Goal: Task Accomplishment & Management: Manage account settings

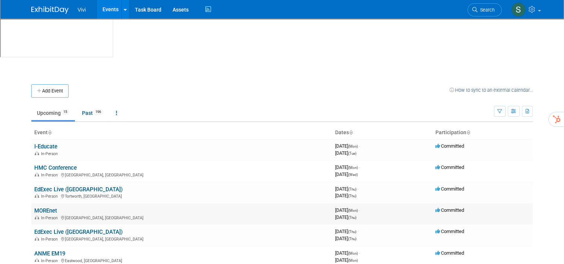
click at [45, 207] on link "MOREnet" at bounding box center [45, 210] width 23 height 7
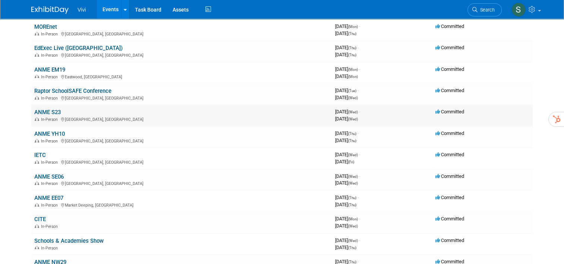
scroll to position [186, 0]
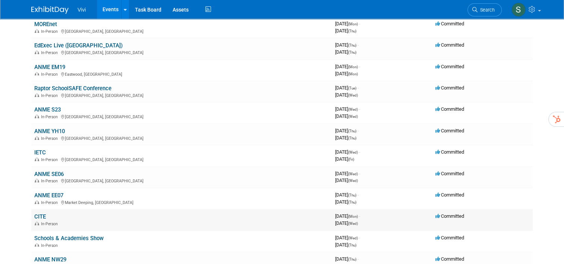
click at [119, 220] on div "In-Person" at bounding box center [181, 223] width 295 height 6
click at [38, 213] on link "CITE" at bounding box center [40, 216] width 12 height 7
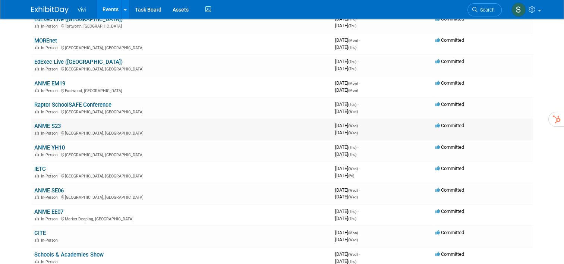
scroll to position [75, 0]
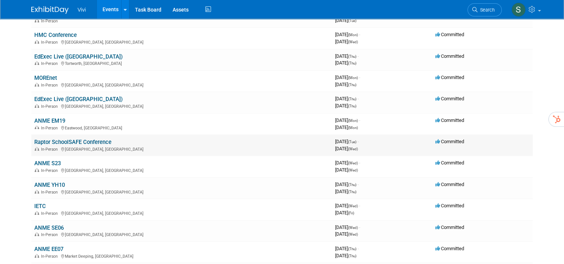
click at [151, 146] on div "In-Person Fort Worth, TX" at bounding box center [181, 149] width 295 height 6
click at [99, 141] on link "Raptor SchoolSAFE Conference" at bounding box center [72, 142] width 77 height 7
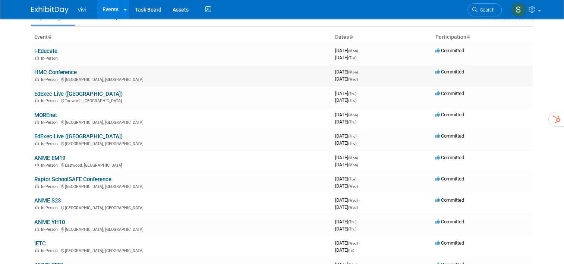
scroll to position [0, 0]
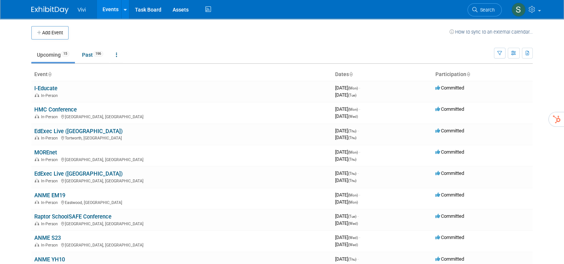
click at [47, 88] on link "I-Educate" at bounding box center [45, 88] width 23 height 7
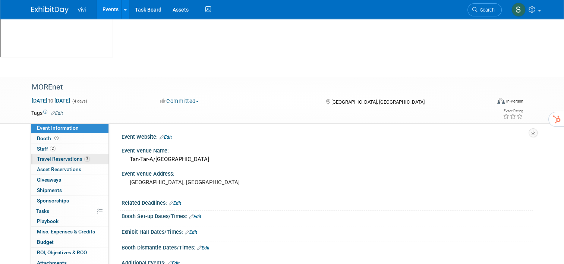
click at [43, 156] on span "Travel Reservations 3" at bounding box center [63, 159] width 53 height 6
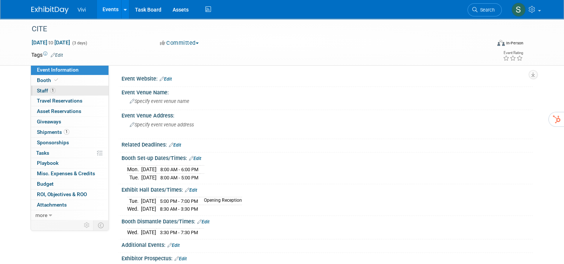
click at [40, 88] on span "Staff 1" at bounding box center [46, 91] width 19 height 6
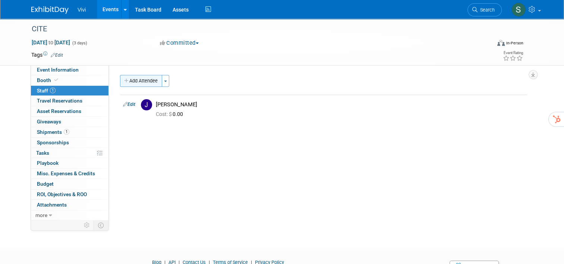
click at [134, 83] on button "Add Attendee" at bounding box center [141, 81] width 42 height 12
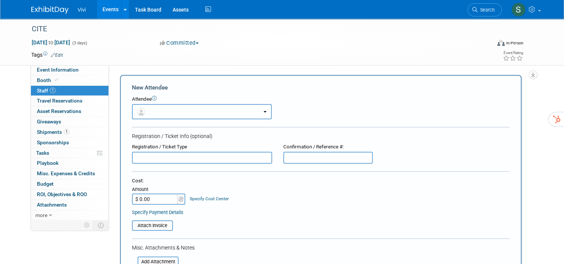
click at [157, 106] on button "button" at bounding box center [202, 111] width 140 height 15
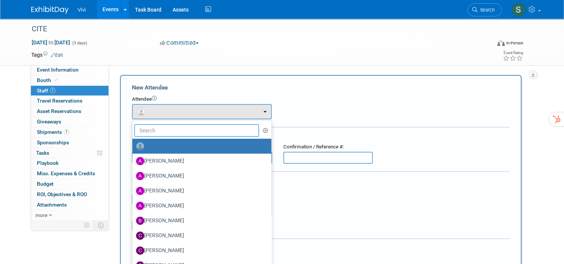
click at [151, 132] on input "text" at bounding box center [196, 130] width 125 height 13
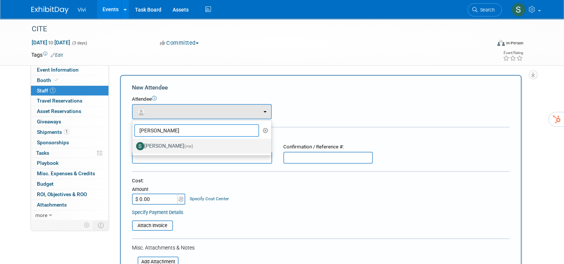
type input "Sandra"
click at [184, 145] on span "(me)" at bounding box center [188, 145] width 9 height 5
click at [133, 145] on input "Sandra Wimer (me)" at bounding box center [131, 145] width 5 height 5
select select "74e53f1b-947f-4f34-a980-b041f0804922"
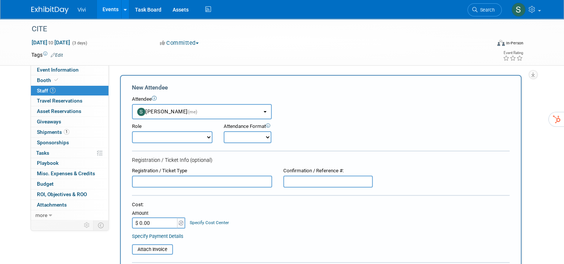
click at [173, 137] on select "Demonstrator Host Planner Presenter Sales Representative Set-up/Dismantle Crew …" at bounding box center [172, 137] width 80 height 12
select select "4"
click at [132, 131] on select "Demonstrator Host Planner Presenter Sales Representative Set-up/Dismantle Crew …" at bounding box center [172, 137] width 80 height 12
click at [262, 136] on select "Onsite Remote" at bounding box center [248, 137] width 48 height 12
select select "1"
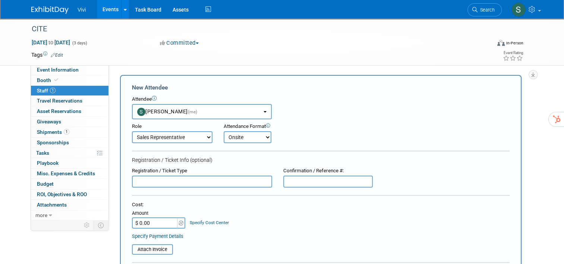
click at [224, 131] on select "Onsite Remote" at bounding box center [248, 137] width 48 height 12
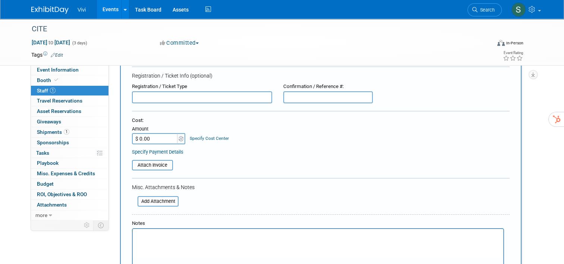
scroll to position [149, 0]
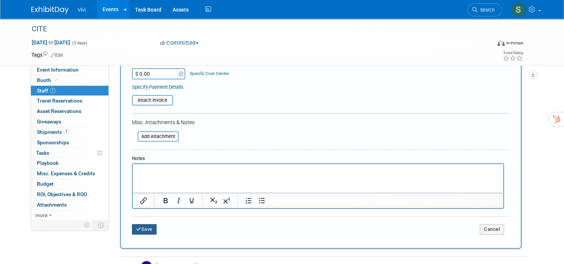
click at [145, 229] on button "Save" at bounding box center [144, 229] width 25 height 10
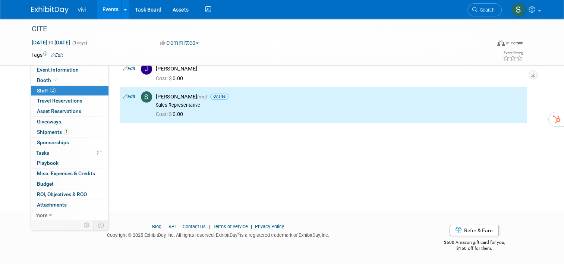
scroll to position [0, 0]
